Goal: Transaction & Acquisition: Purchase product/service

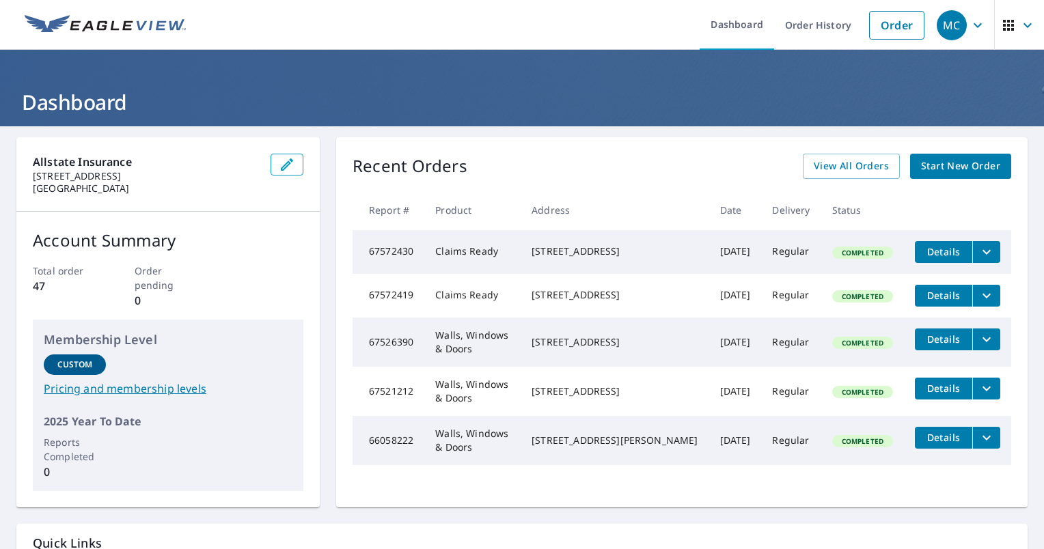
click at [986, 344] on button "filesDropdownBtn-67526390" at bounding box center [986, 340] width 28 height 22
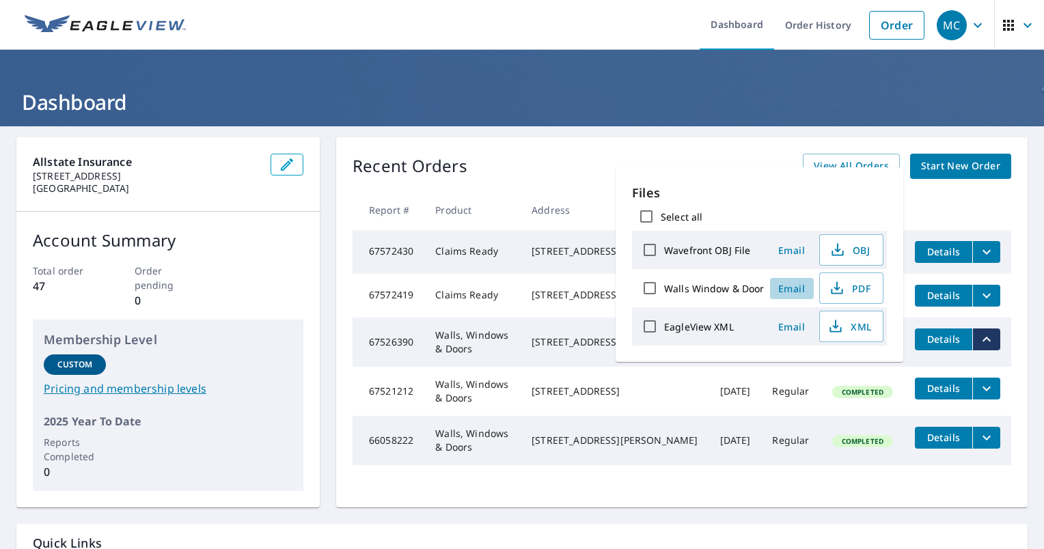
click at [793, 286] on span "Email" at bounding box center [791, 288] width 33 height 13
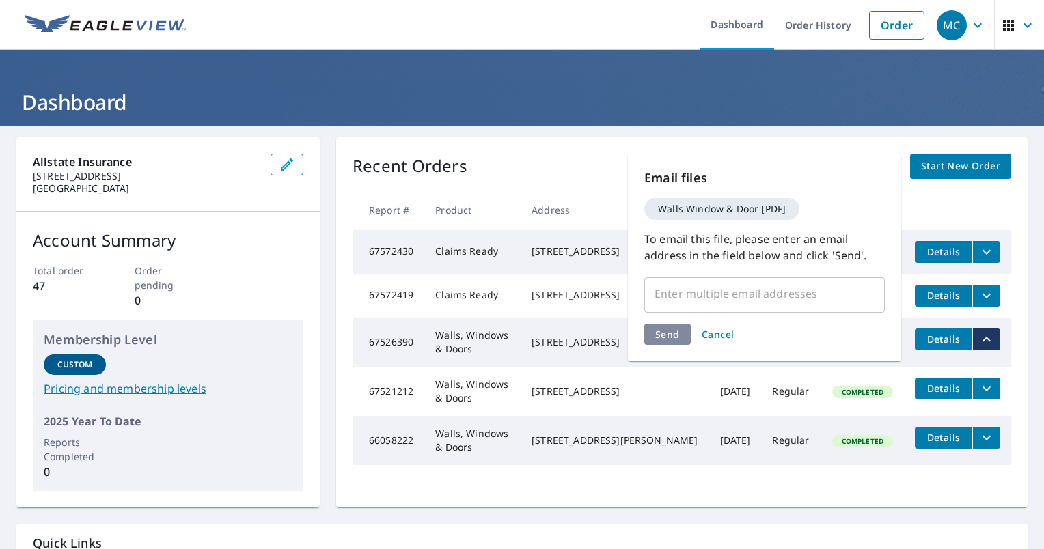
click at [717, 328] on span "Cancel" at bounding box center [718, 334] width 33 height 13
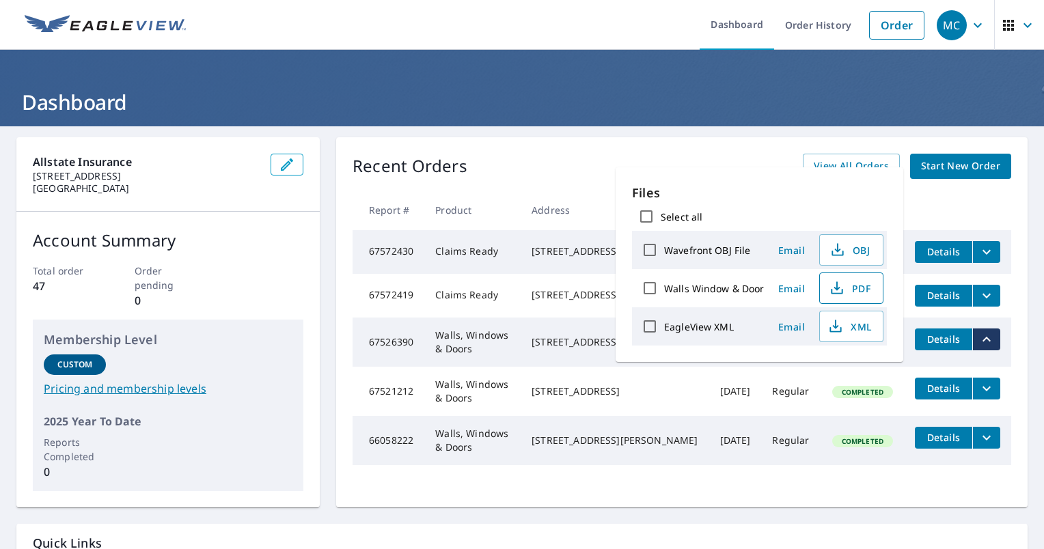
click at [859, 286] on span "PDF" at bounding box center [850, 288] width 44 height 16
click at [571, 164] on div "Recent Orders View All Orders Start New Order" at bounding box center [681, 166] width 659 height 25
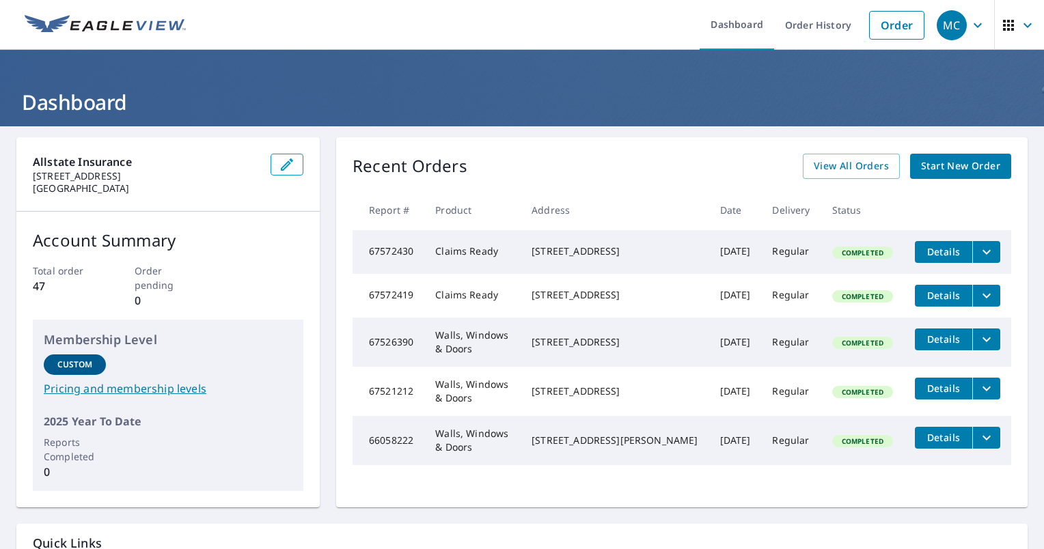
click at [910, 165] on link "Start New Order" at bounding box center [960, 166] width 101 height 25
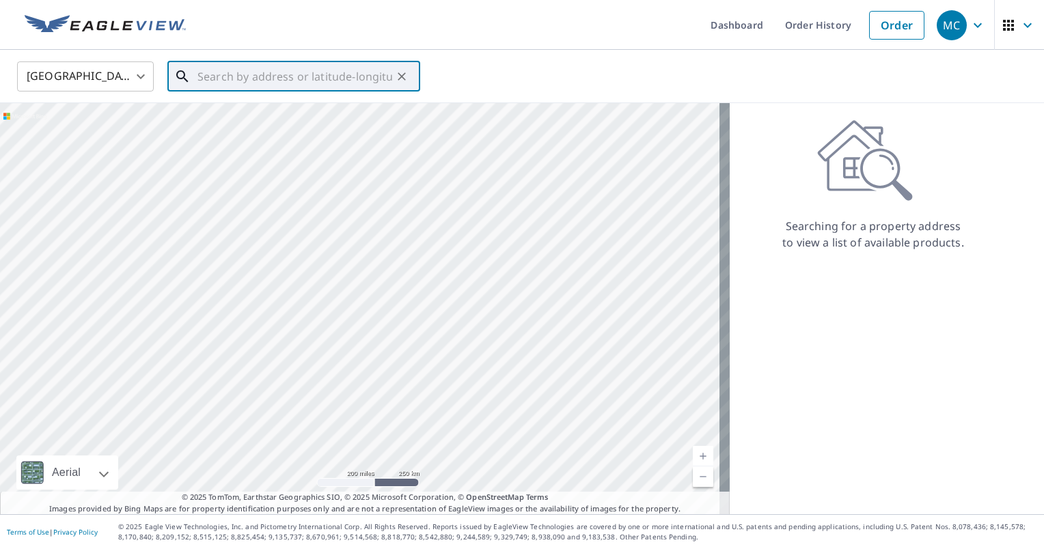
click at [271, 71] on input "text" at bounding box center [294, 76] width 195 height 38
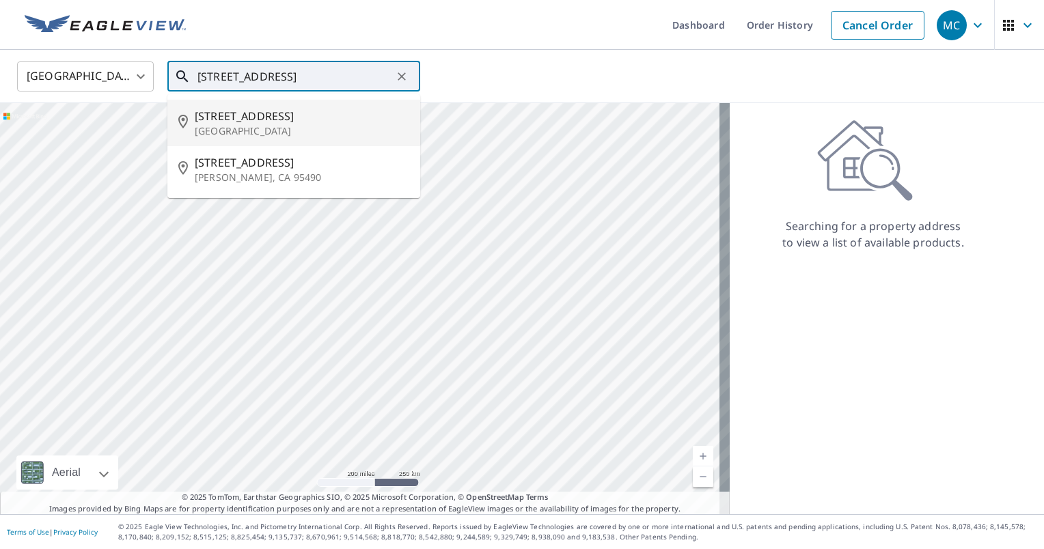
click at [242, 120] on span "[STREET_ADDRESS]" at bounding box center [302, 116] width 214 height 16
type input "[STREET_ADDRESS][PERSON_NAME]"
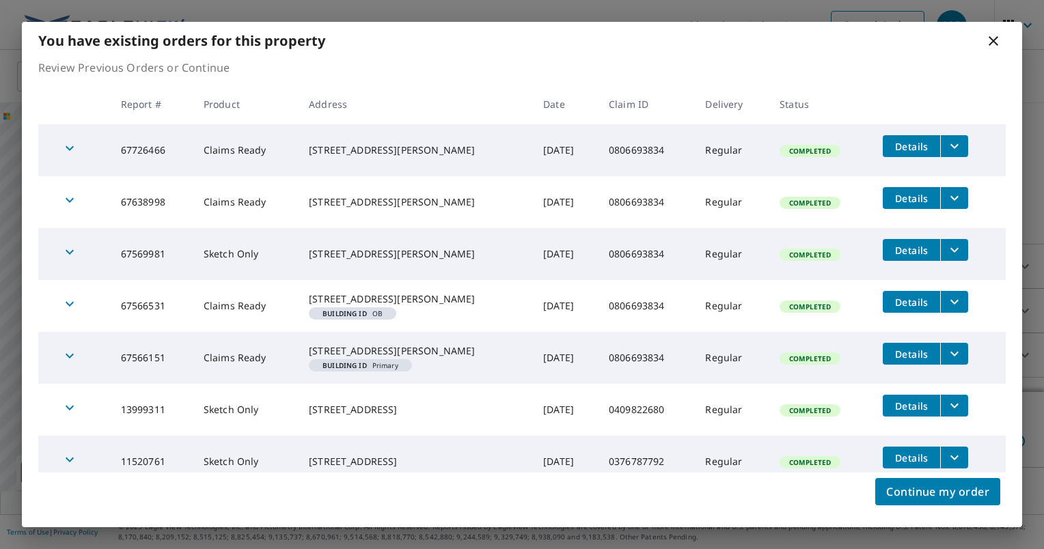
click at [990, 42] on icon at bounding box center [993, 41] width 10 height 10
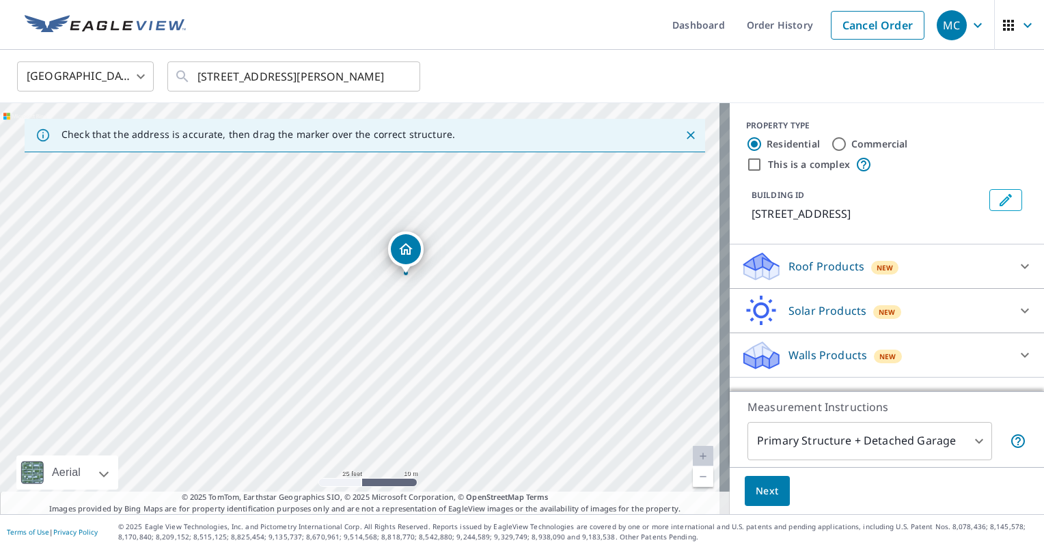
click at [749, 165] on input "This is a complex" at bounding box center [754, 164] width 16 height 16
checkbox input "true"
radio input "false"
radio input "true"
type input "4"
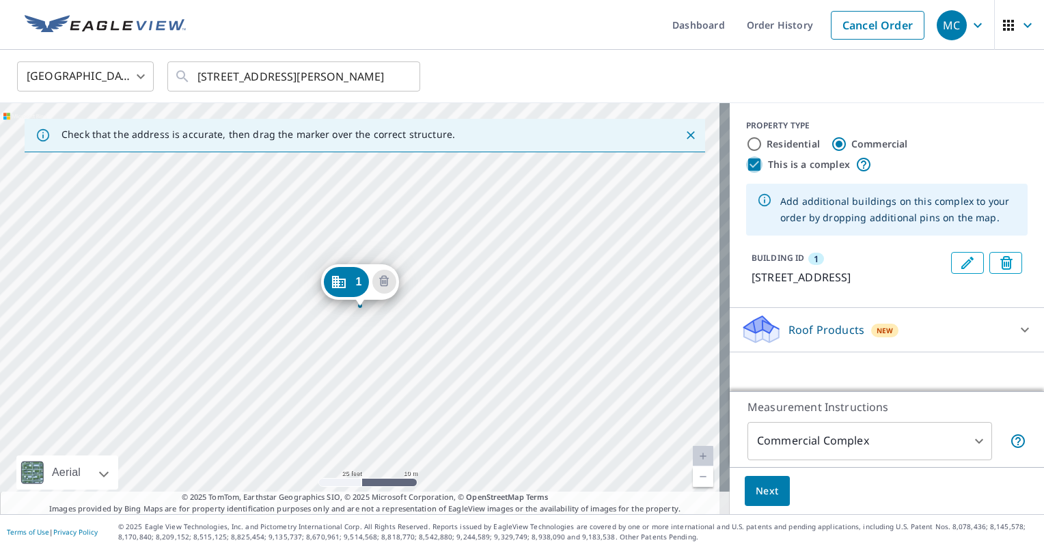
click at [749, 165] on input "This is a complex" at bounding box center [754, 164] width 16 height 16
checkbox input "false"
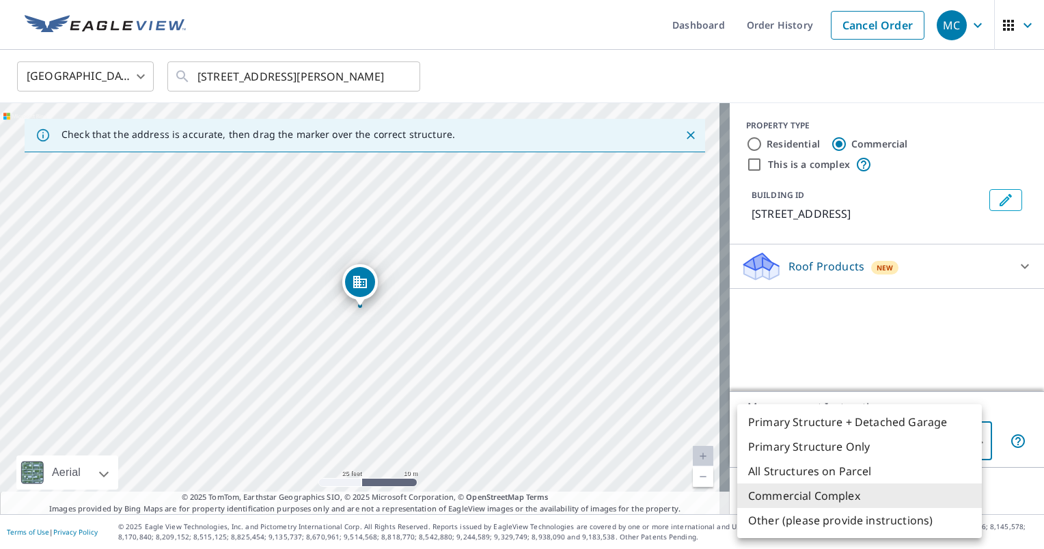
click at [971, 445] on body "MC MC Dashboard Order History Cancel Order MC [GEOGRAPHIC_DATA] [GEOGRAPHIC_DAT…" at bounding box center [522, 274] width 1044 height 549
click at [744, 144] on div at bounding box center [522, 274] width 1044 height 549
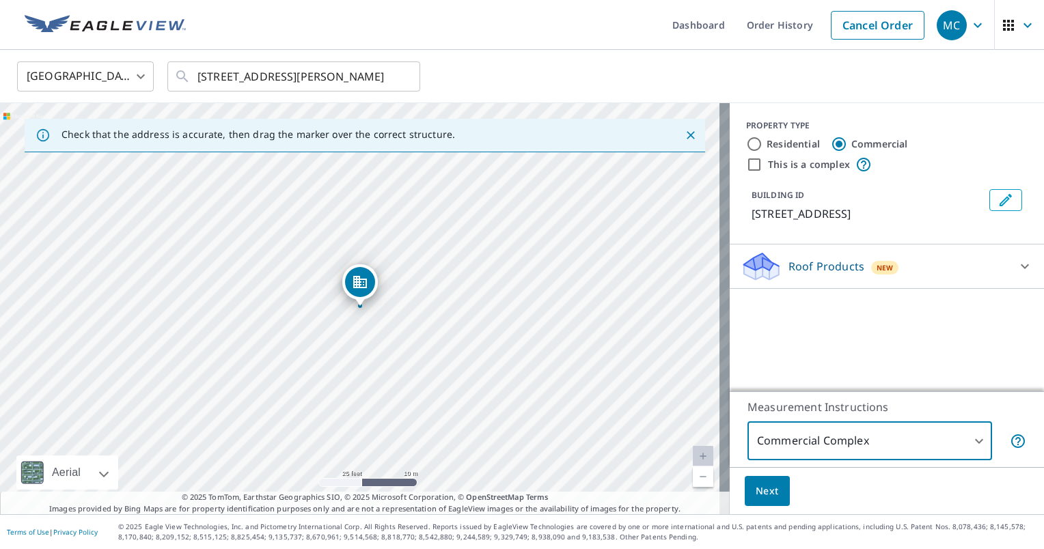
click at [1016, 264] on icon at bounding box center [1024, 266] width 16 height 16
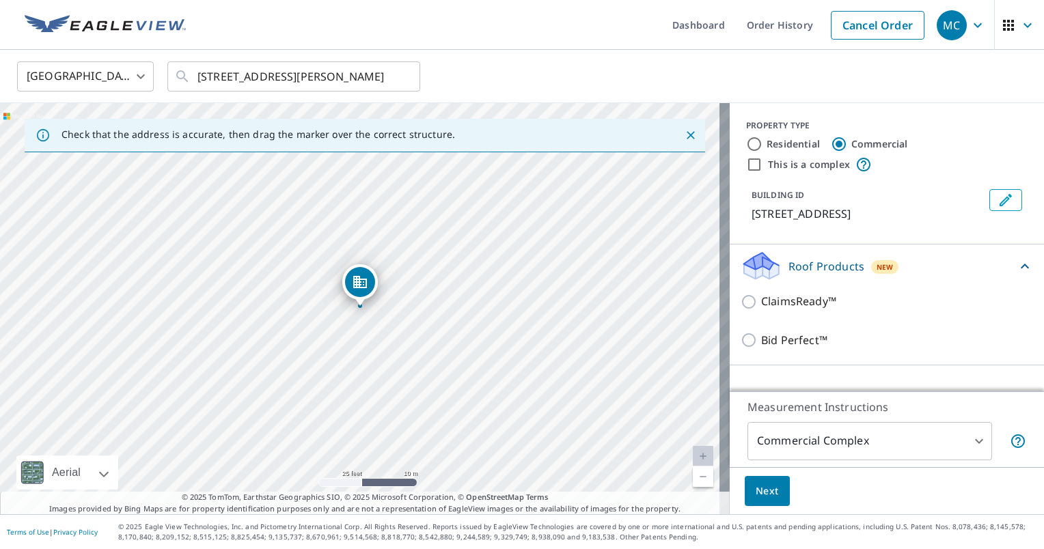
click at [963, 227] on div "PROPERTY TYPE Residential Commercial This is a complex BUILDING ID [STREET_ADDR…" at bounding box center [887, 173] width 314 height 141
click at [746, 147] on input "Residential" at bounding box center [754, 144] width 16 height 16
radio input "true"
type input "1"
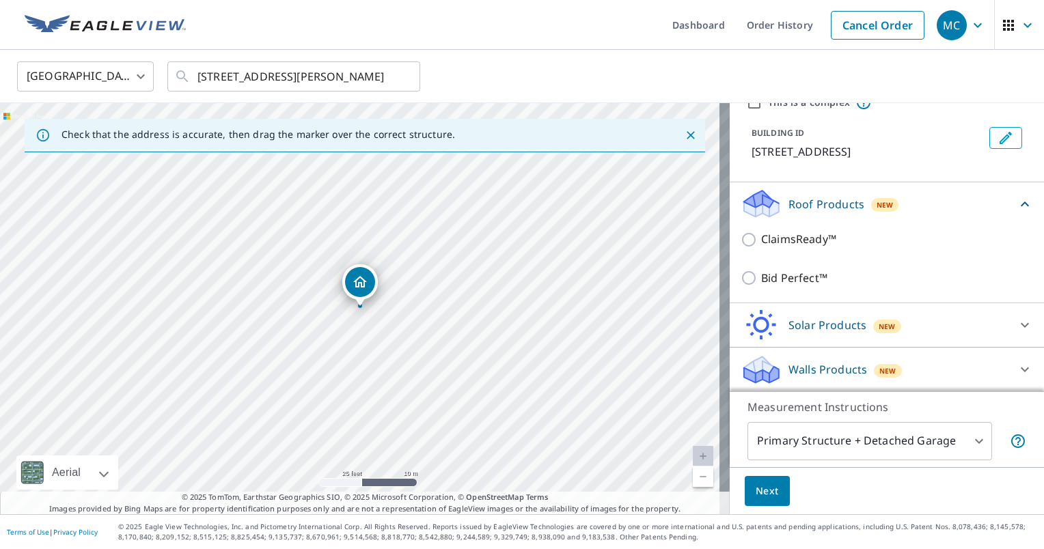
scroll to position [61, 0]
click at [1016, 370] on icon at bounding box center [1024, 370] width 16 height 16
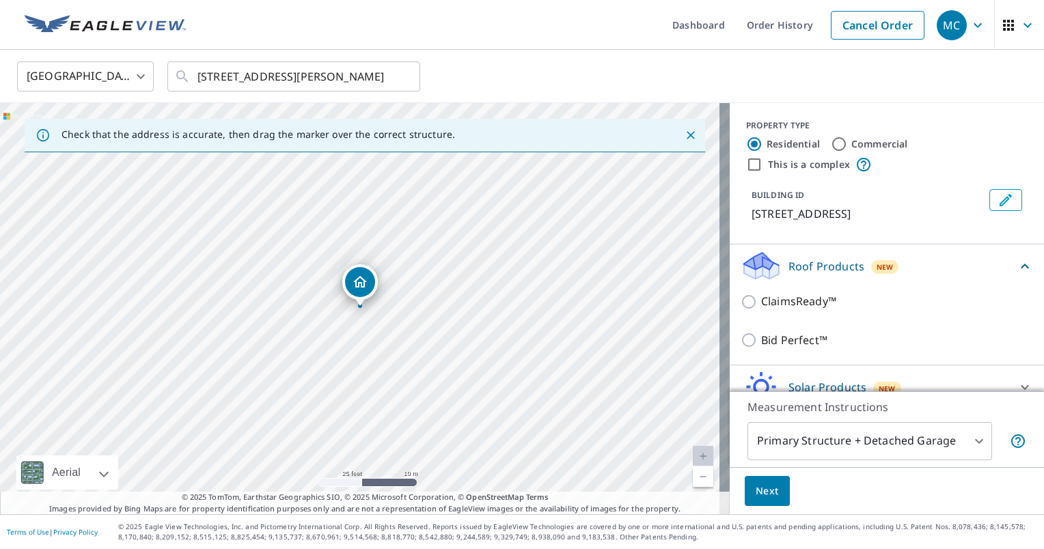
click at [311, 412] on div "[STREET_ADDRESS][PERSON_NAME]" at bounding box center [365, 308] width 730 height 411
drag, startPoint x: 361, startPoint y: 279, endPoint x: 327, endPoint y: 388, distance: 114.3
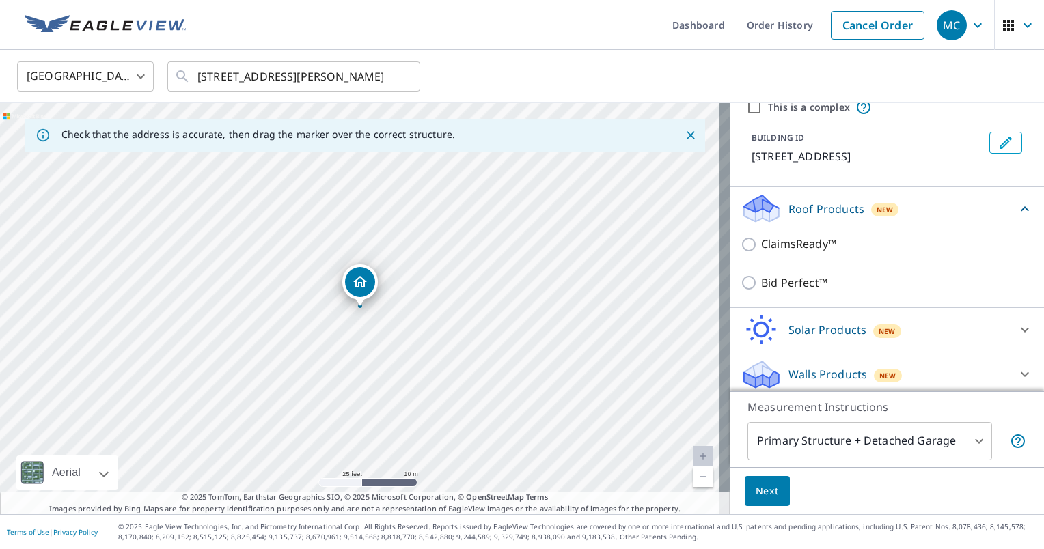
scroll to position [62, 0]
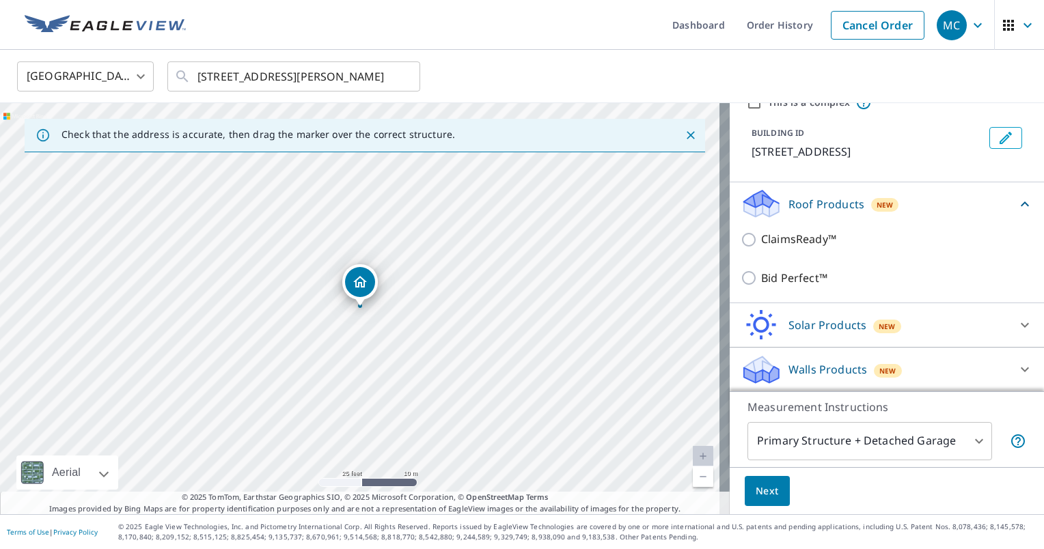
click at [943, 373] on div "Walls Products New" at bounding box center [874, 370] width 268 height 32
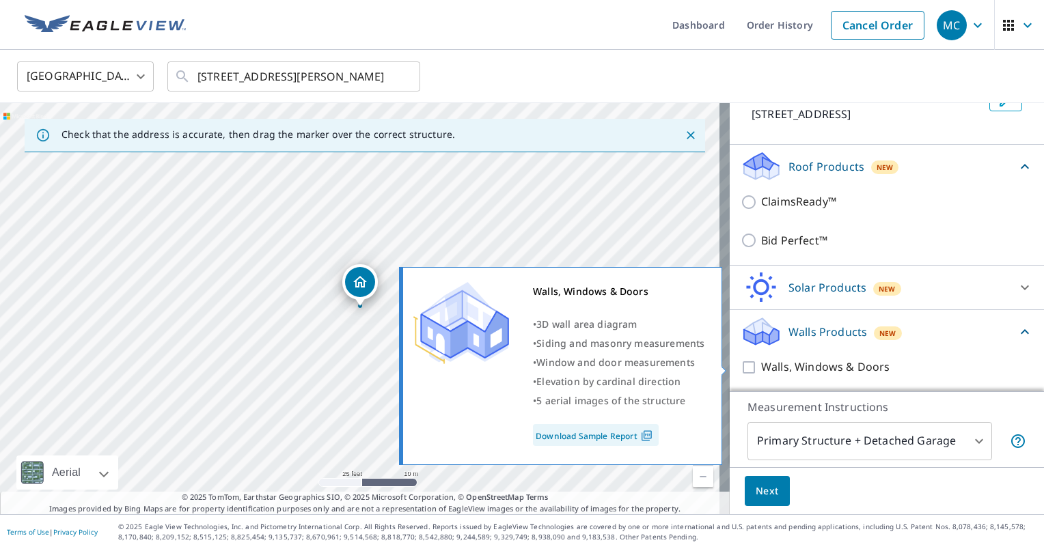
click at [740, 368] on input "Walls, Windows & Doors" at bounding box center [750, 367] width 20 height 16
checkbox input "true"
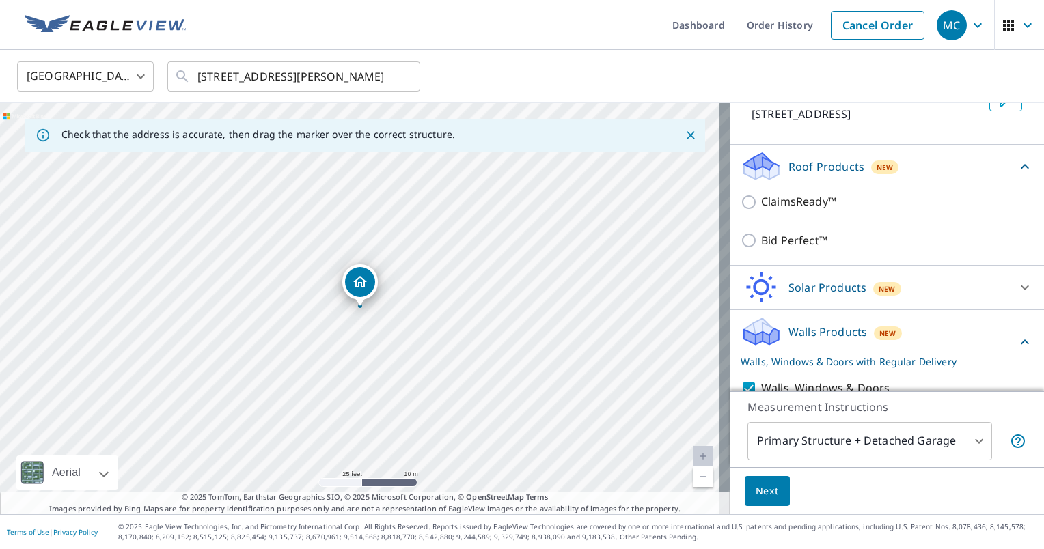
scroll to position [151, 0]
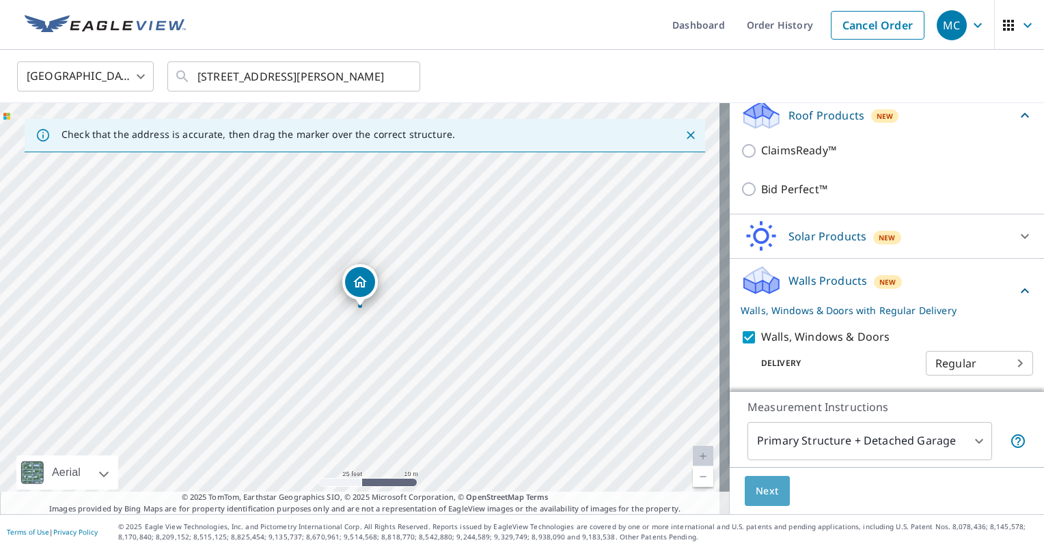
click at [765, 490] on span "Next" at bounding box center [767, 491] width 23 height 17
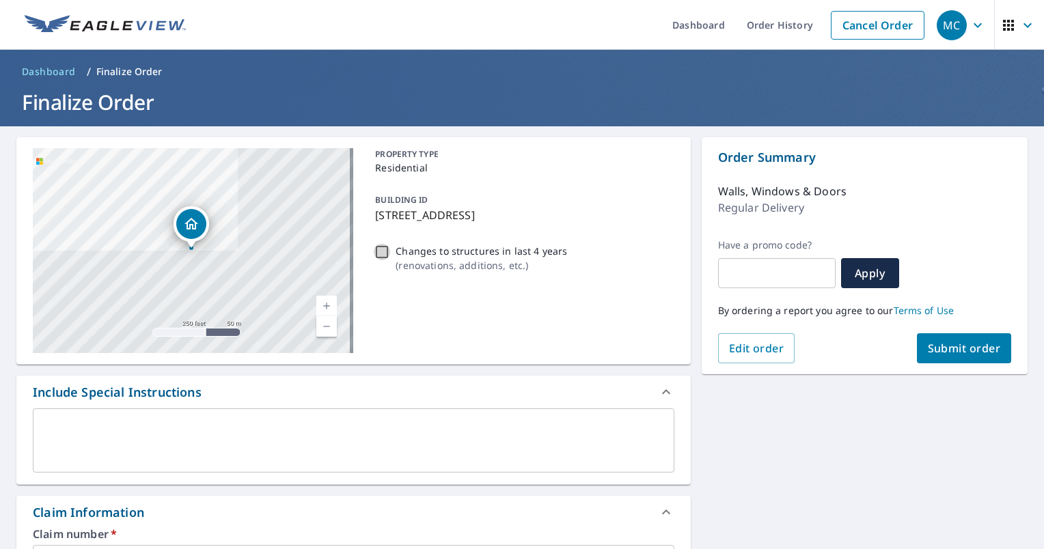
click at [377, 247] on input "Changes to structures in last 4 years ( renovations, additions, etc. )" at bounding box center [382, 252] width 16 height 16
checkbox input "true"
click at [273, 421] on textarea at bounding box center [353, 440] width 622 height 39
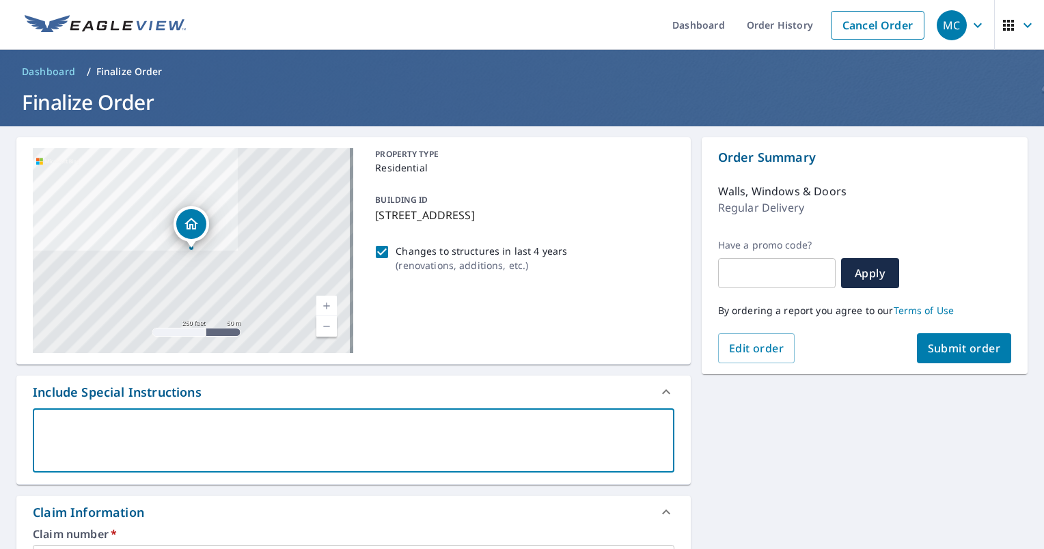
type textarea "W"
type textarea "x"
type textarea "Wa"
type textarea "x"
type textarea "Wal"
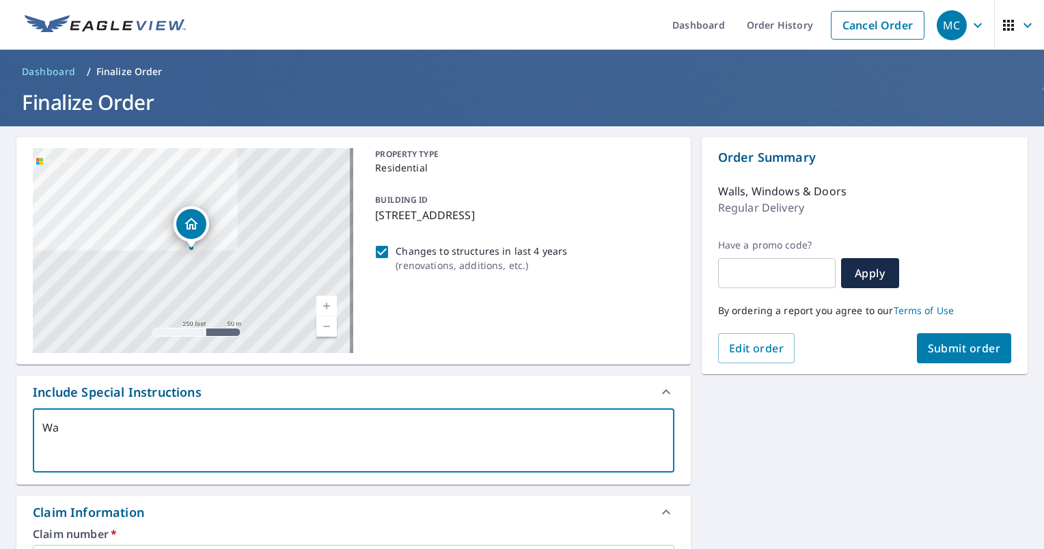
type textarea "x"
type textarea "Wall"
type textarea "x"
type textarea "Walls"
type textarea "x"
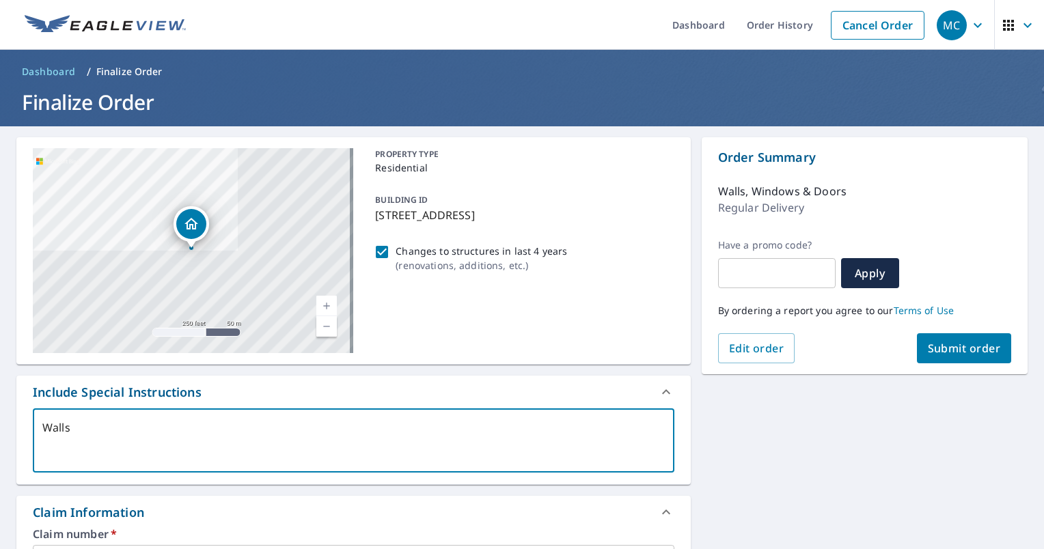
type textarea "Walls"
type textarea "x"
type textarea "Walls R"
type textarea "x"
type textarea "Walls Re"
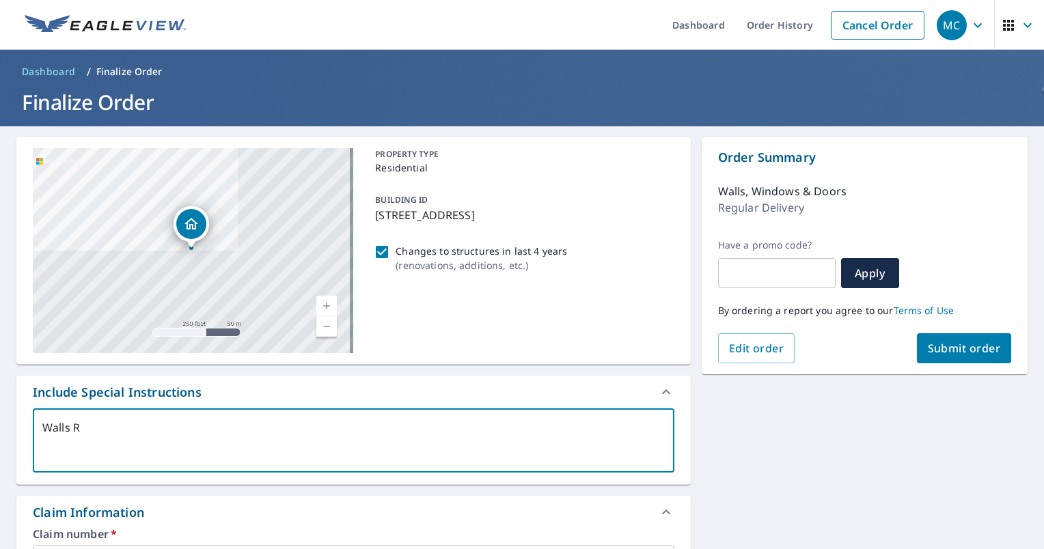
type textarea "x"
type textarea "Walls Rep"
type textarea "x"
type textarea "Walls Repo"
type textarea "x"
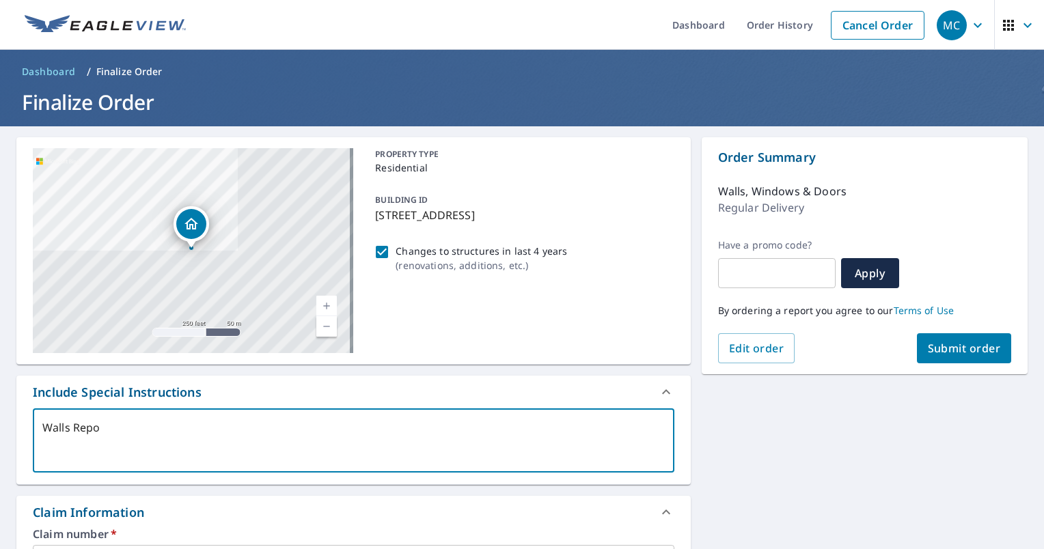
type textarea "Walls Repor"
type textarea "x"
type textarea "Walls Report"
type textarea "x"
type textarea "Walls Report"
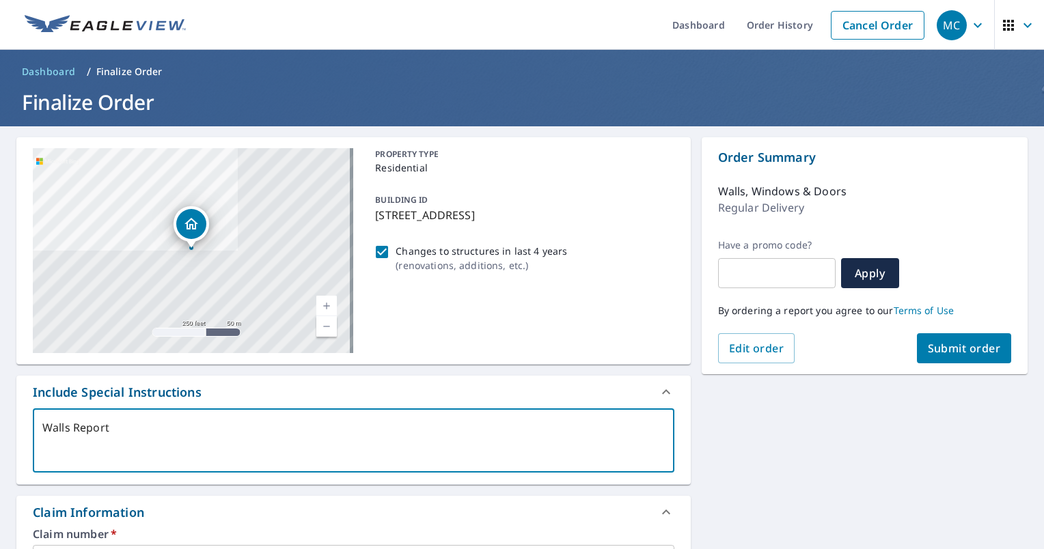
type textarea "x"
type textarea "Walls Report o"
type textarea "x"
type textarea "Walls Report on"
type textarea "x"
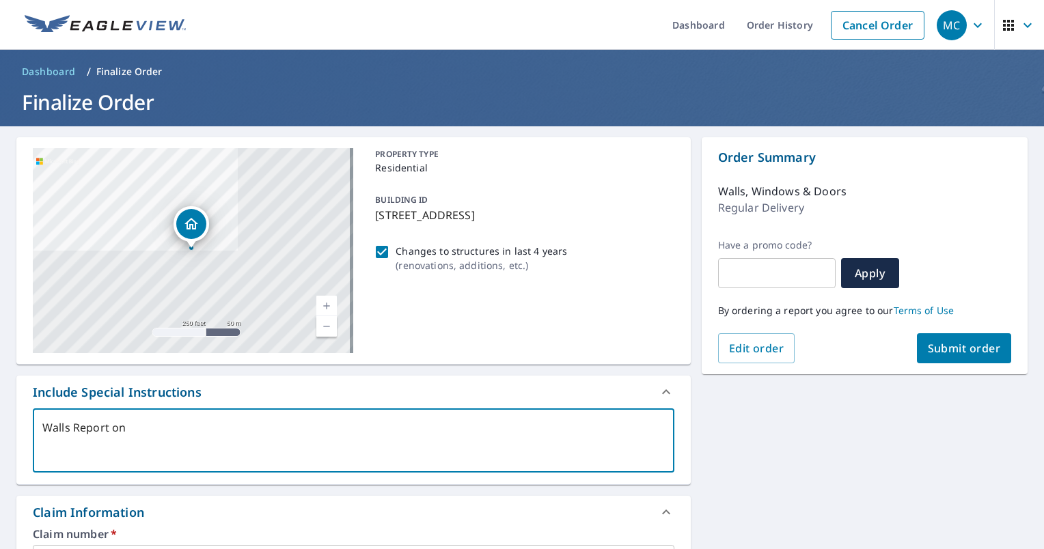
type textarea "Walls Report on"
type textarea "x"
type textarea "Walls Report on O"
type textarea "x"
type textarea "Walls Report on Ot"
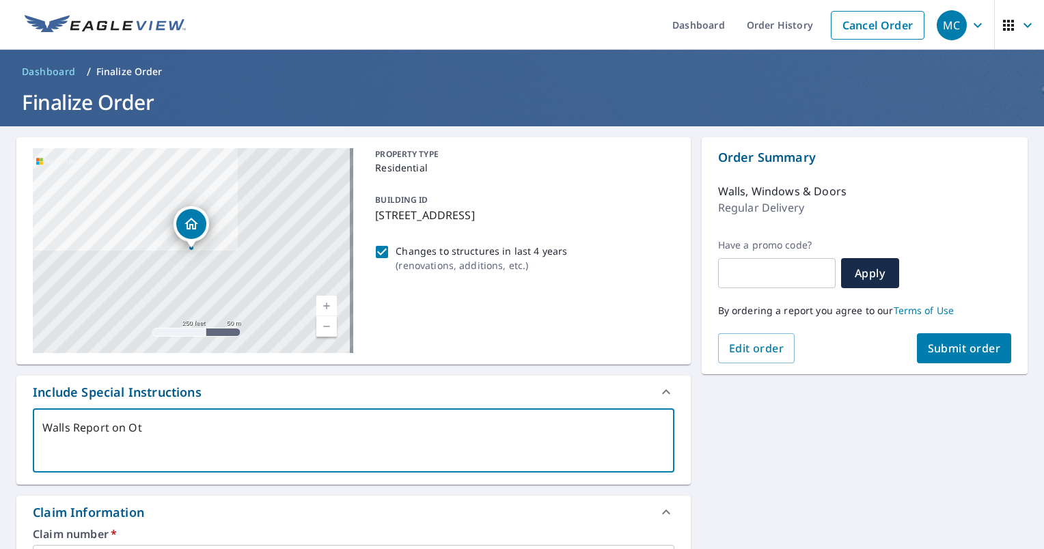
type textarea "x"
type textarea "Walls Report on Oth"
type textarea "x"
type textarea "Walls Report on Othe"
type textarea "x"
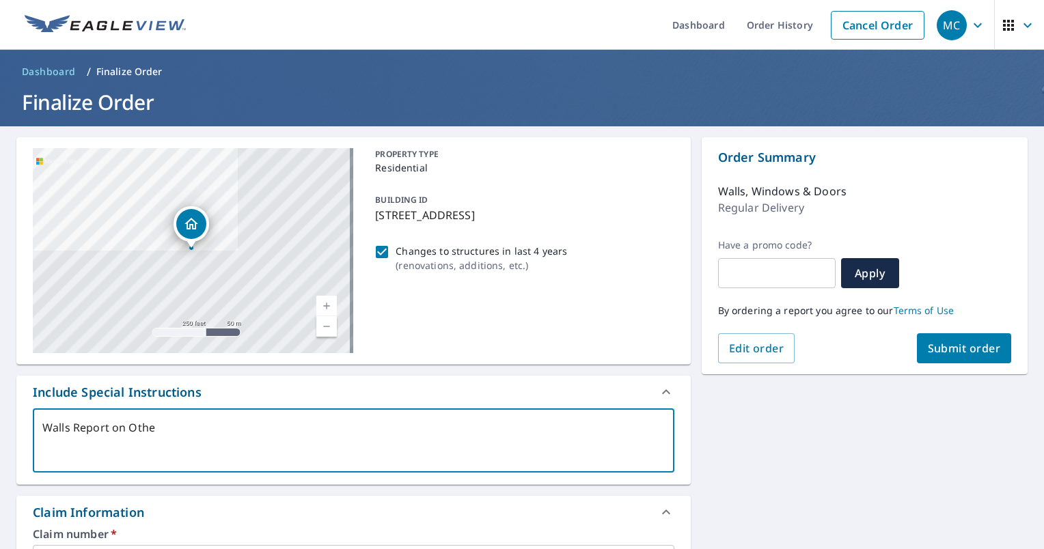
type textarea "Walls Report on Other"
type textarea "x"
type textarea "Walls Report on Other"
type textarea "x"
type textarea "Walls Report on Other S"
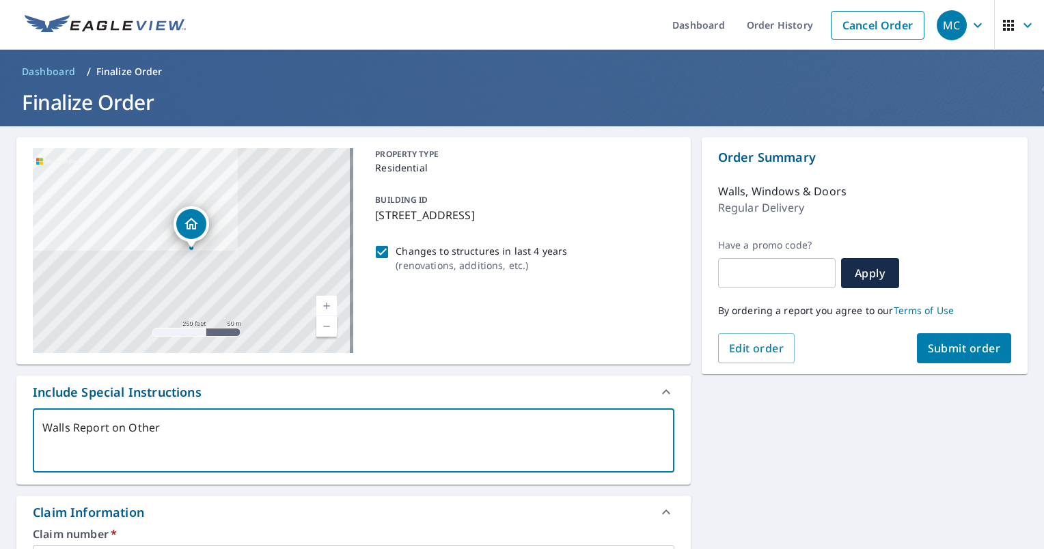
type textarea "x"
type textarea "Walls Report on Other St"
type textarea "x"
type textarea "Walls Report on Other Str"
type textarea "x"
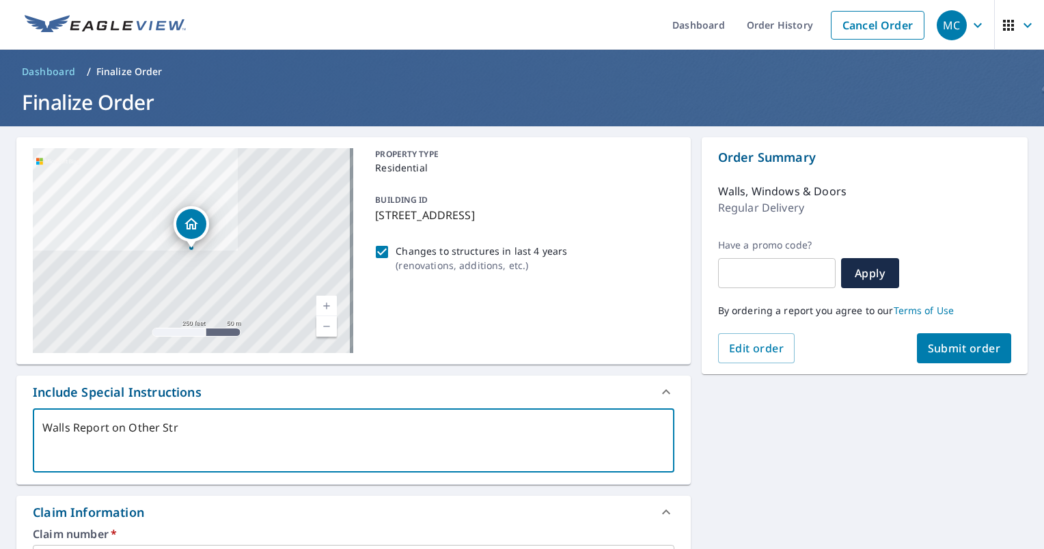
type textarea "Walls Report on Other Stru"
type textarea "x"
type textarea "Walls Report on Other Struc"
type textarea "x"
type textarea "Walls Report on Other Struct"
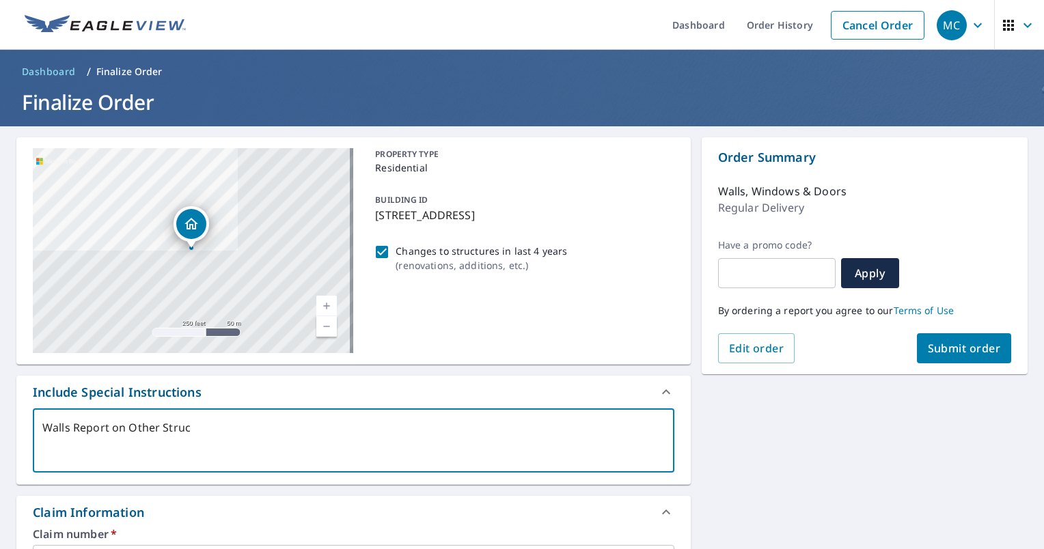
type textarea "x"
type textarea "Walls Report on Other Structu"
type textarea "x"
type textarea "Walls Report on Other Structur"
type textarea "x"
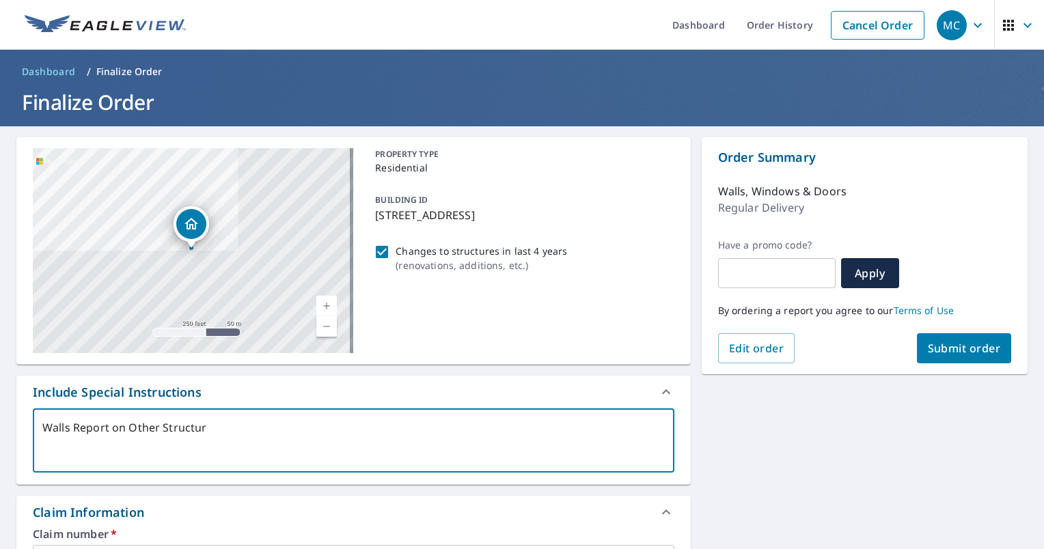
type textarea "Walls Report on Other Structure"
type textarea "x"
type textarea "Walls Report on Other Structures"
type textarea "x"
type textarea "Walls Report on Other Structures."
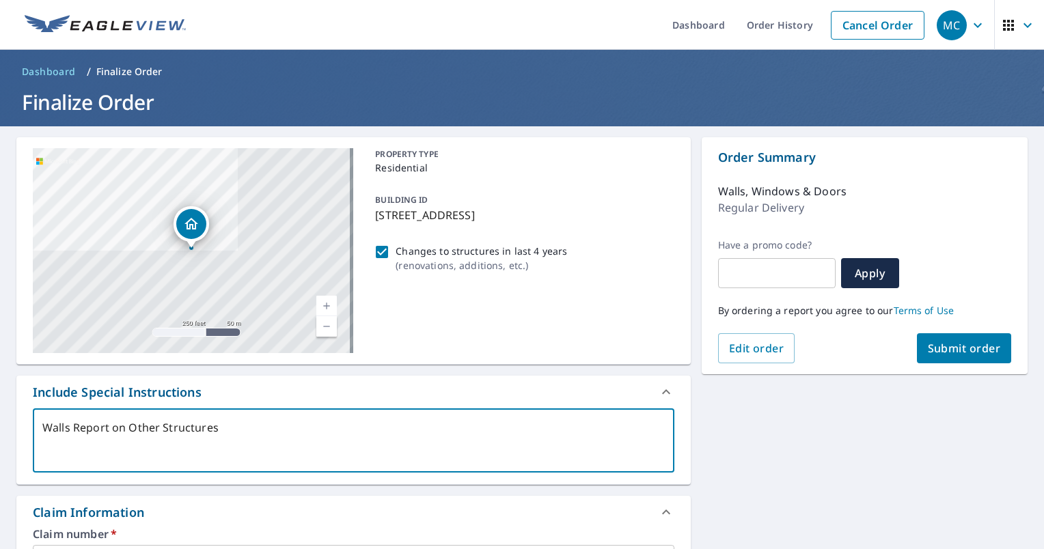
type textarea "x"
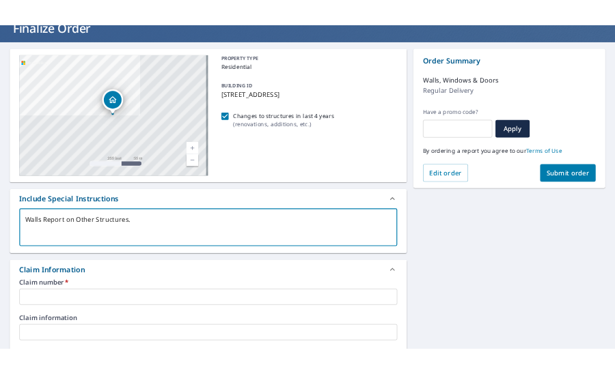
scroll to position [123, 0]
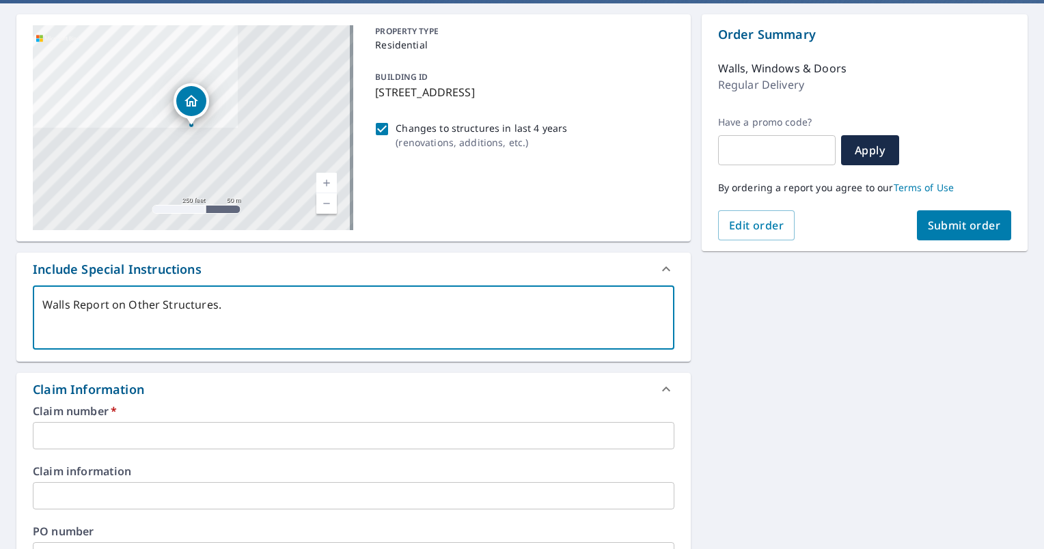
type textarea "Walls Report on Other Structures."
click at [365, 443] on input "text" at bounding box center [353, 435] width 641 height 27
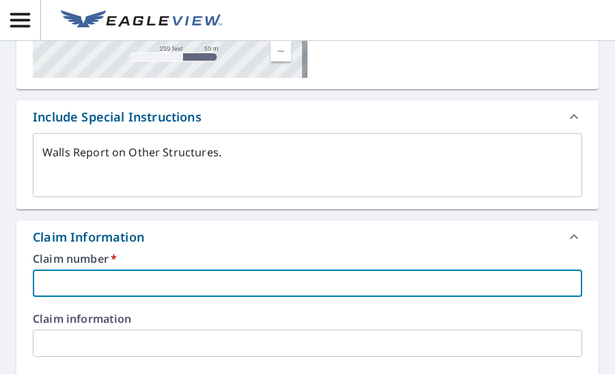
scroll to position [267, 0]
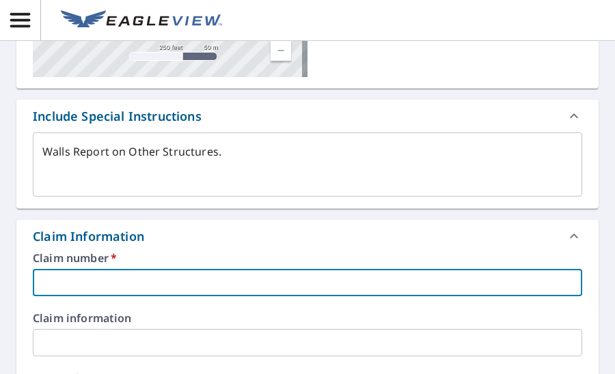
click at [137, 286] on input "text" at bounding box center [307, 282] width 549 height 27
type textarea "x"
type input "0"
type textarea "x"
type input "08"
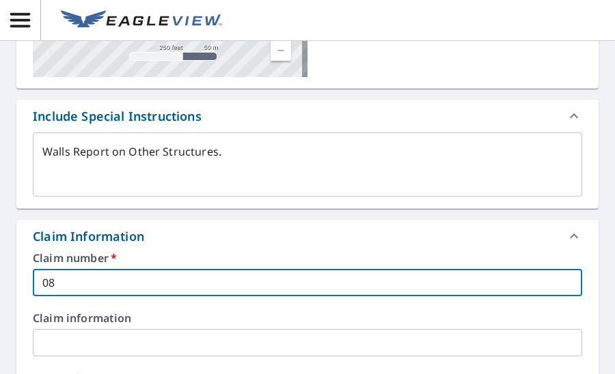
type textarea "x"
type input "080"
type textarea "x"
type input "0806"
type textarea "x"
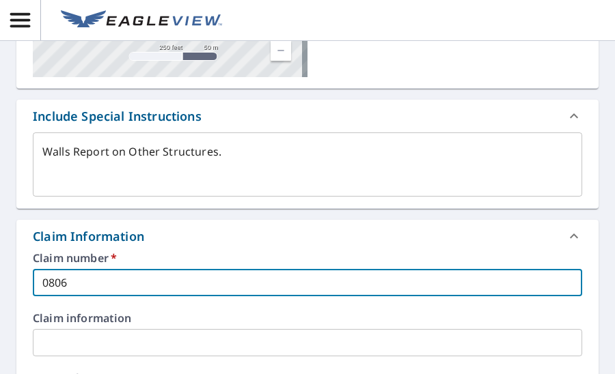
type input "08066"
type textarea "x"
type input "080669"
type textarea "x"
type input "0806693"
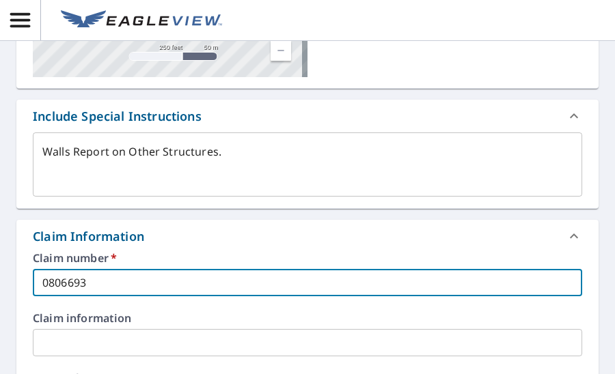
type textarea "x"
type input "08066938"
type textarea "x"
type input "080669383"
type textarea "x"
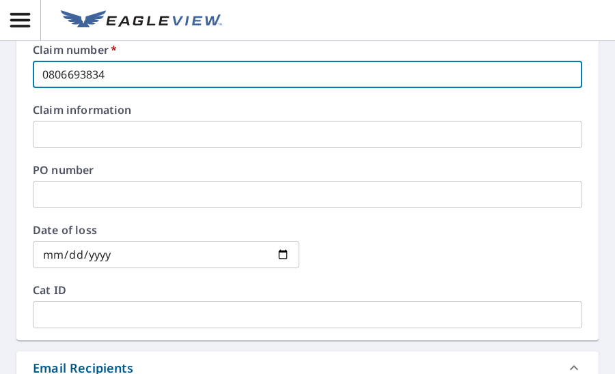
scroll to position [475, 0]
type input "0806693834"
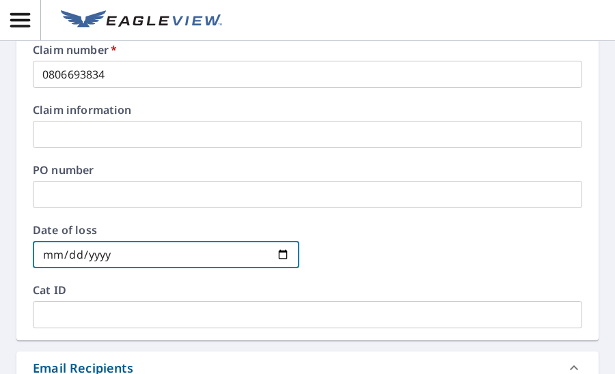
click at [279, 256] on input "date" at bounding box center [166, 254] width 266 height 27
type textarea "x"
type input "[DATE]"
type textarea "x"
type input "[DATE]"
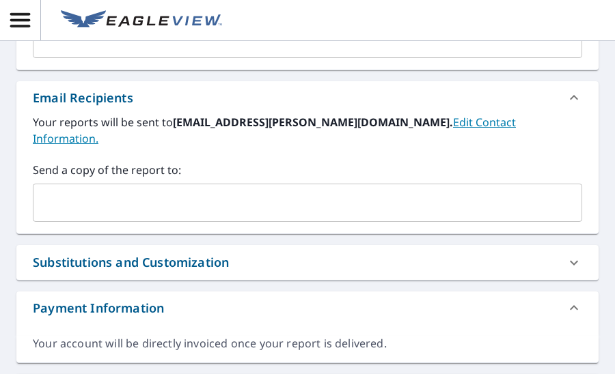
scroll to position [747, 0]
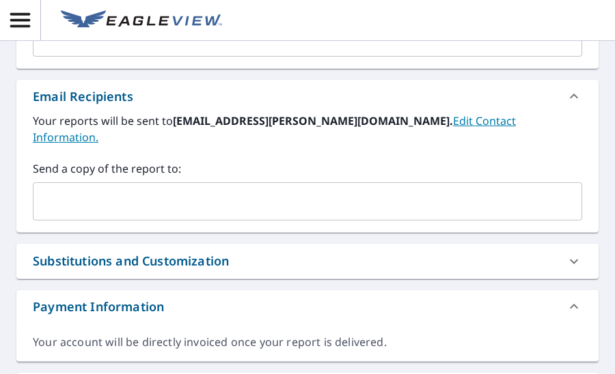
click at [165, 189] on input "text" at bounding box center [297, 202] width 516 height 26
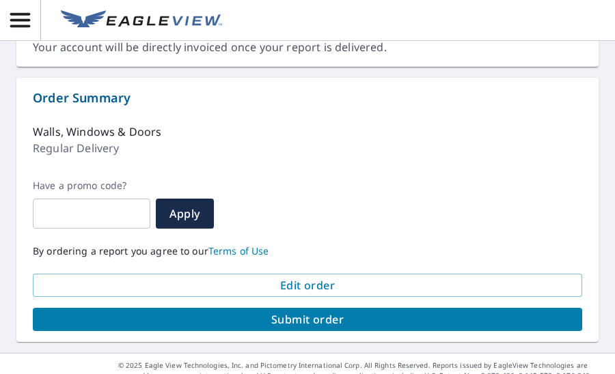
scroll to position [1044, 0]
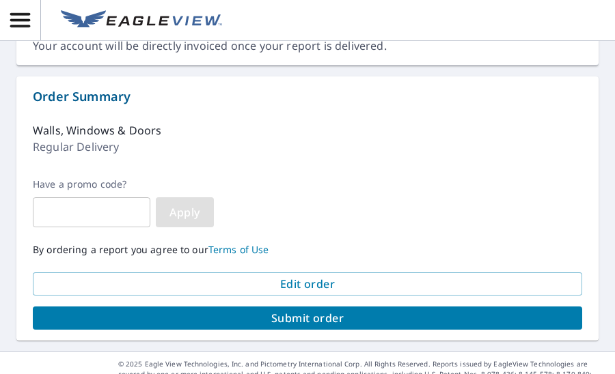
type input "[EMAIL_ADDRESS][DOMAIN_NAME]"
type textarea "x"
click at [190, 205] on span "Apply" at bounding box center [185, 212] width 36 height 15
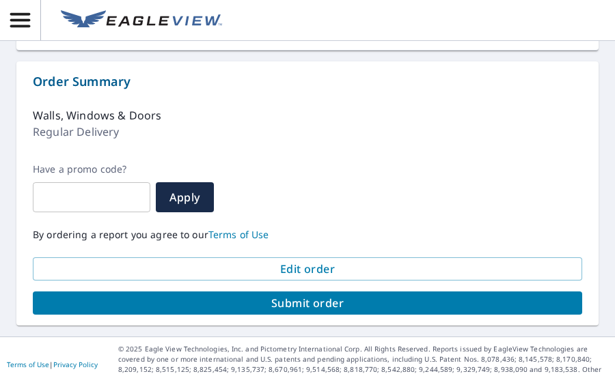
click at [273, 296] on span "Submit order" at bounding box center [307, 303] width 527 height 15
type textarea "x"
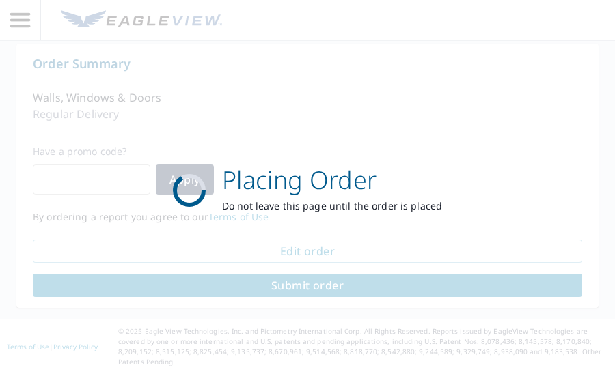
scroll to position [958, 0]
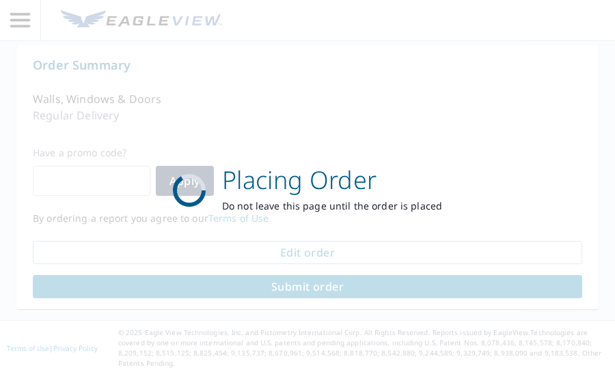
scroll to position [473, 0]
